Goal: Find specific page/section: Find specific page/section

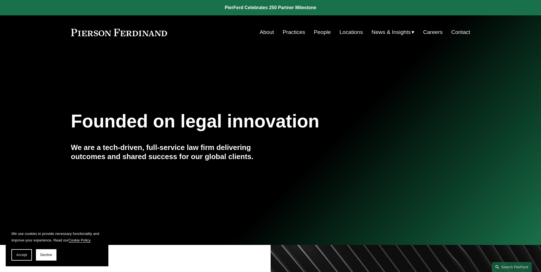
click at [258, 30] on link "People" at bounding box center [322, 32] width 17 height 11
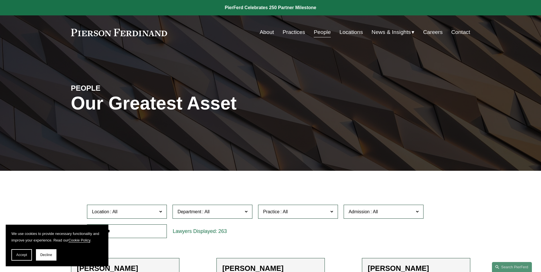
click at [248, 211] on span at bounding box center [246, 211] width 3 height 7
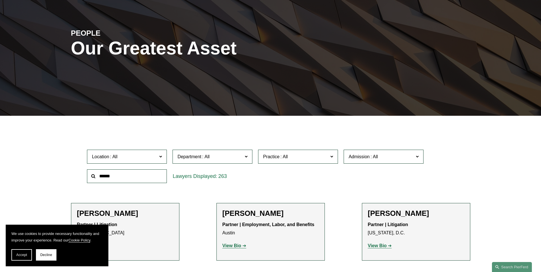
scroll to position [57, 0]
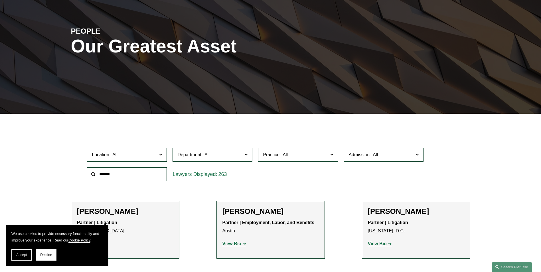
click at [331, 154] on span at bounding box center [331, 154] width 3 height 7
click at [0, 0] on link "Real Estate" at bounding box center [0, 0] width 0 height 0
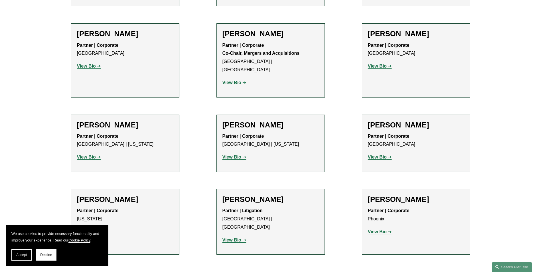
scroll to position [399, 0]
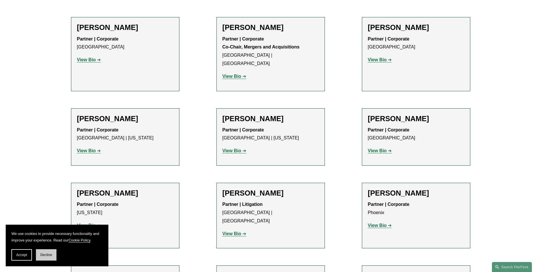
click at [46, 255] on span "Decline" at bounding box center [46, 255] width 12 height 4
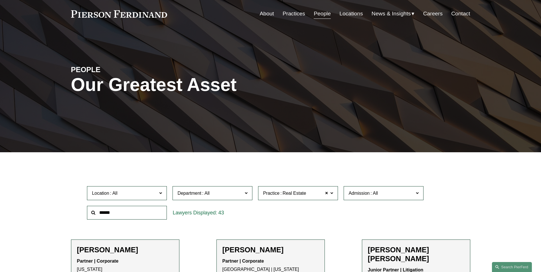
scroll to position [57, 0]
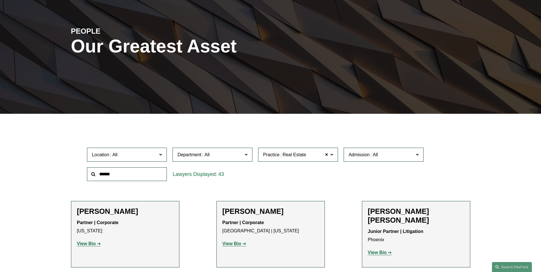
click at [416, 153] on span at bounding box center [417, 154] width 3 height 7
click at [452, 154] on div "Location All [GEOGRAPHIC_DATA] [GEOGRAPHIC_DATA] [GEOGRAPHIC_DATA] [GEOGRAPHIC_…" at bounding box center [270, 164] width 372 height 39
click at [246, 155] on span at bounding box center [246, 154] width 3 height 7
click at [0, 0] on link "Corporate" at bounding box center [0, 0] width 0 height 0
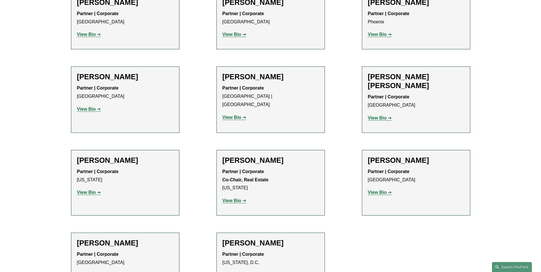
scroll to position [713, 0]
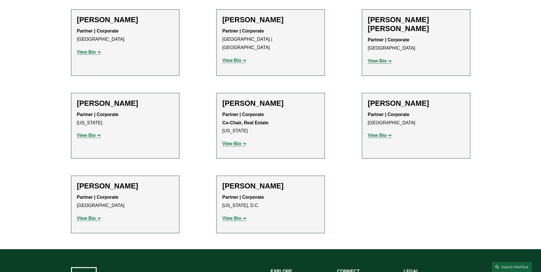
click at [230, 141] on strong "View Bio" at bounding box center [231, 143] width 19 height 5
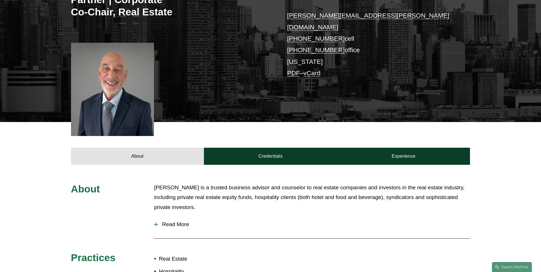
scroll to position [143, 0]
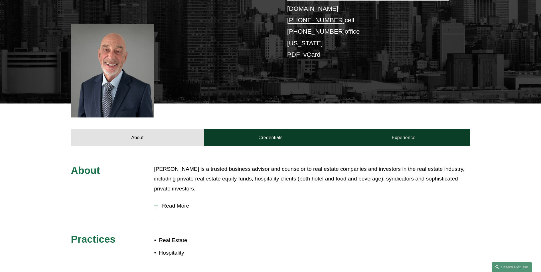
click at [155, 206] on div at bounding box center [156, 206] width 4 height 1
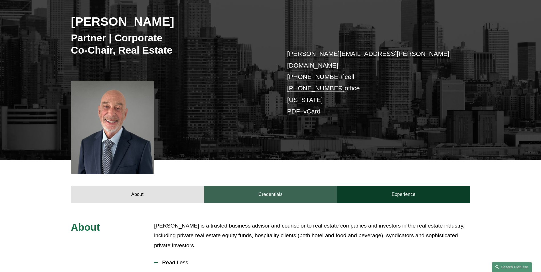
scroll to position [86, 0]
